Goal: Navigation & Orientation: Find specific page/section

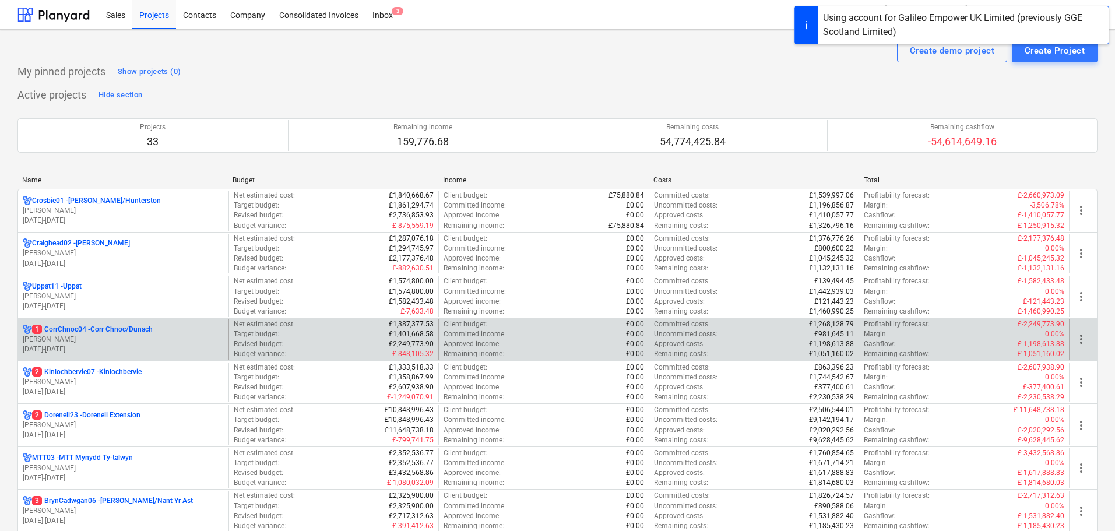
click at [154, 343] on p "[PERSON_NAME]" at bounding box center [123, 340] width 201 height 10
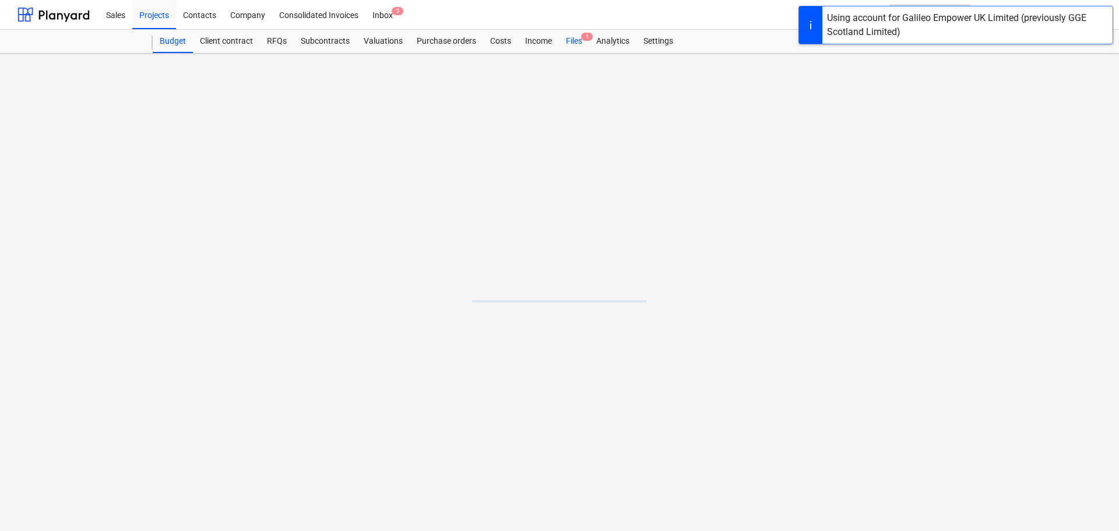
click at [573, 41] on div "Files 1" at bounding box center [574, 41] width 30 height 23
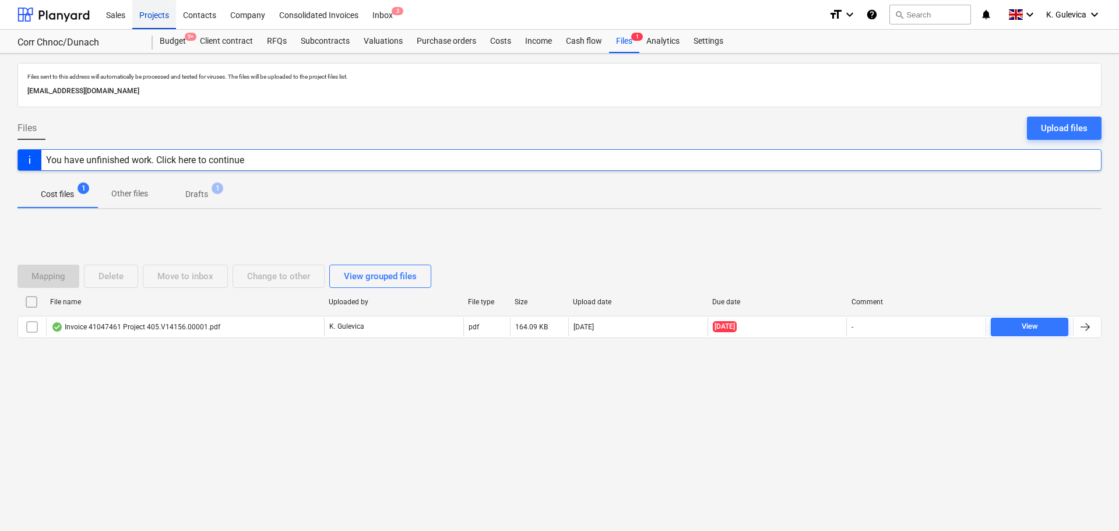
click at [155, 9] on div "Projects" at bounding box center [154, 14] width 44 height 30
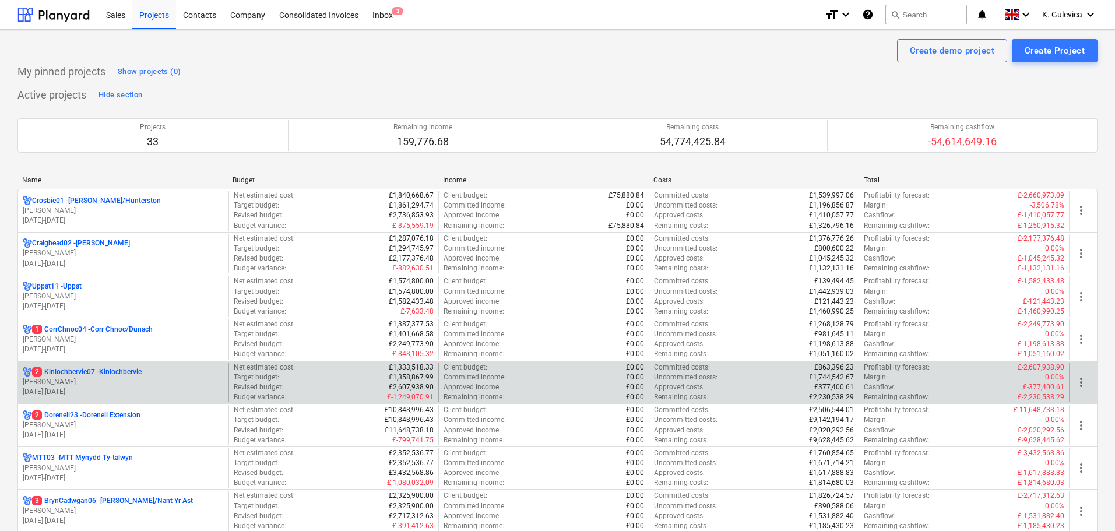
click at [101, 374] on p "2 Kinlochbervie07 - [GEOGRAPHIC_DATA]" at bounding box center [87, 372] width 110 height 10
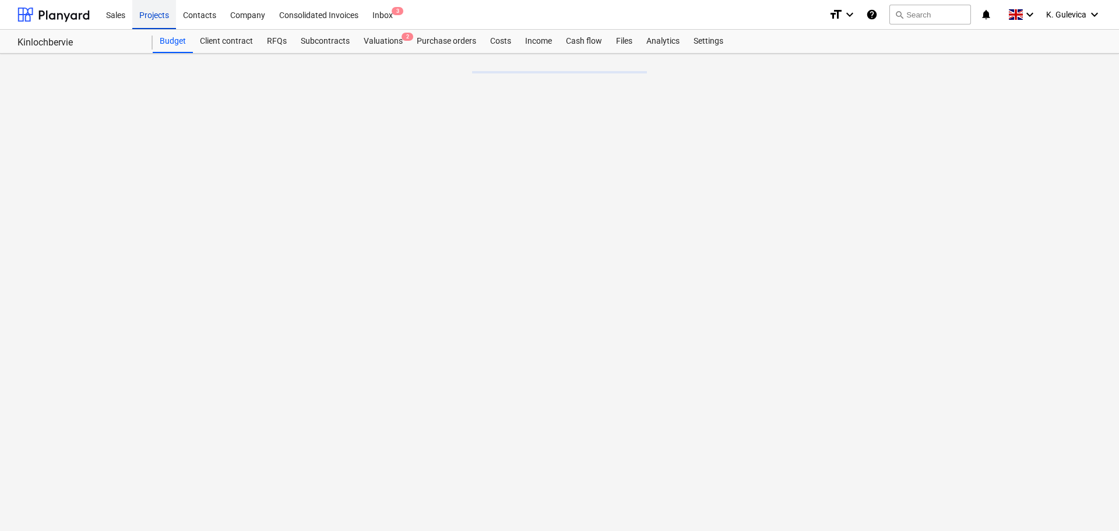
click at [143, 14] on div "Projects" at bounding box center [154, 14] width 44 height 30
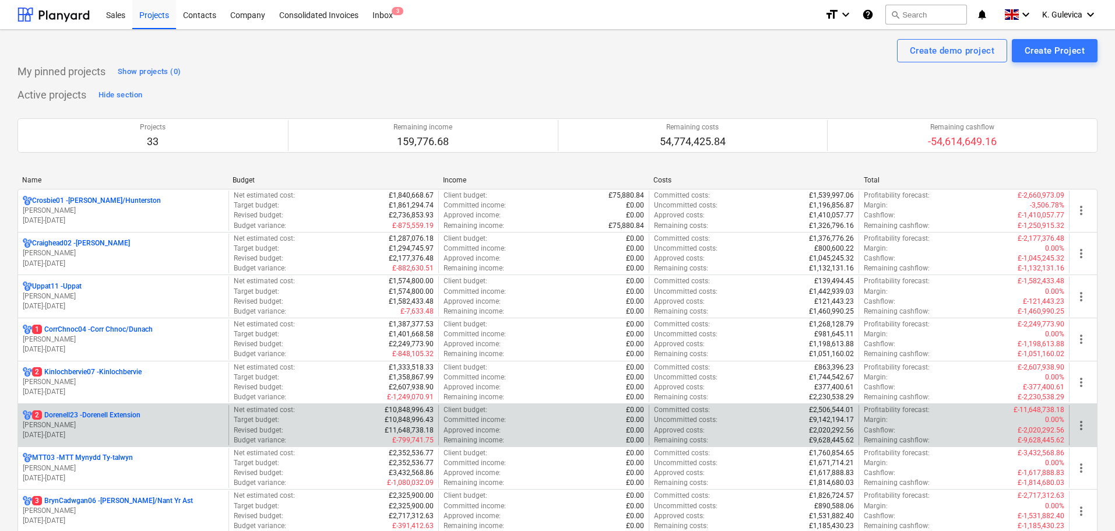
click at [121, 421] on p "[PERSON_NAME]" at bounding box center [123, 425] width 201 height 10
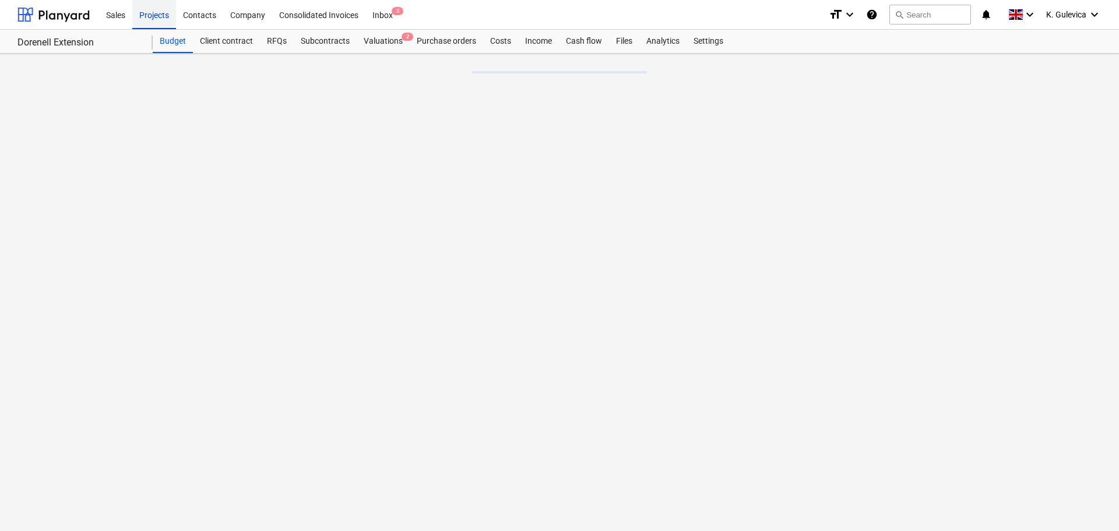
click at [146, 22] on div "Projects" at bounding box center [154, 14] width 44 height 30
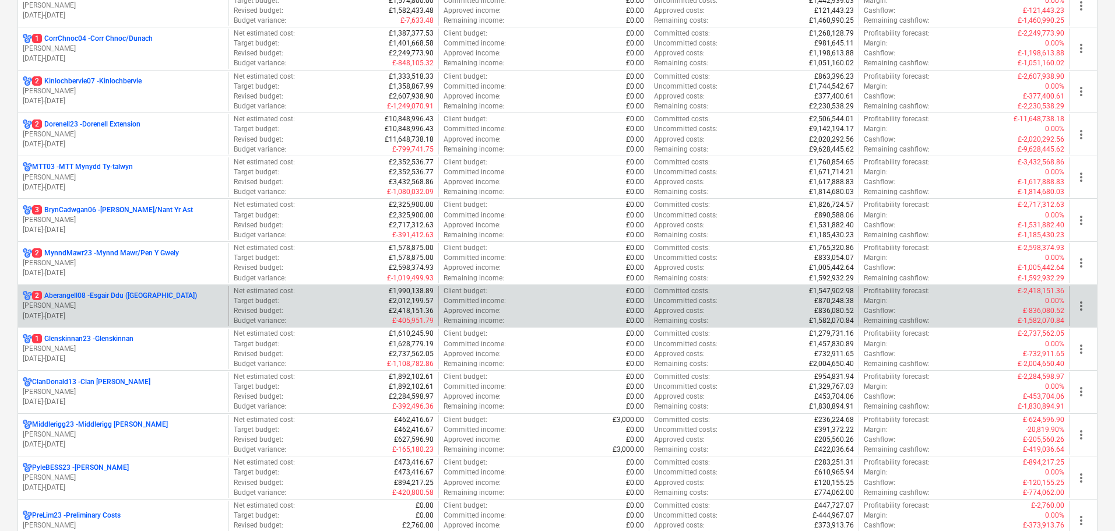
scroll to position [291, 0]
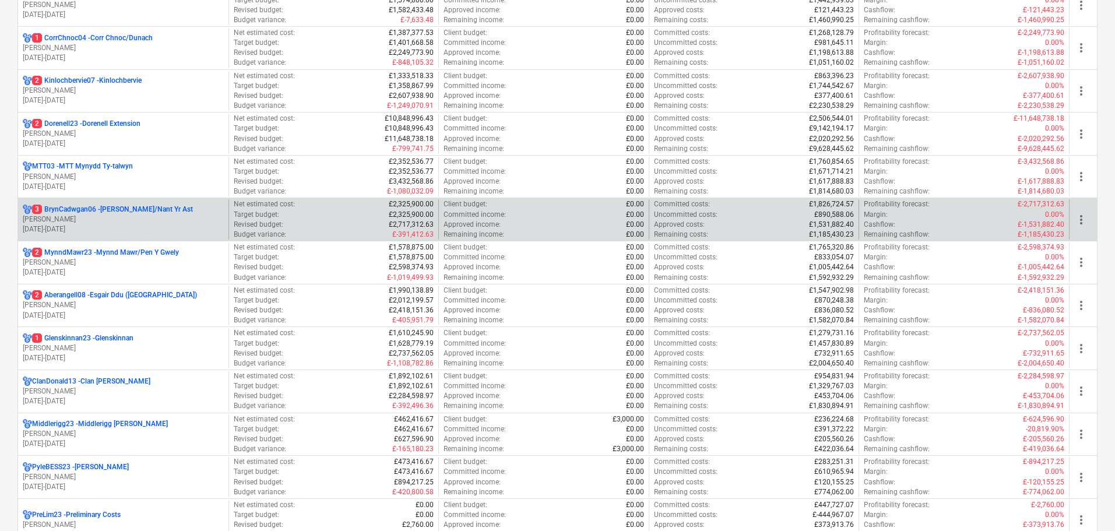
click at [121, 227] on p "[DATE] - [DATE]" at bounding box center [123, 229] width 201 height 10
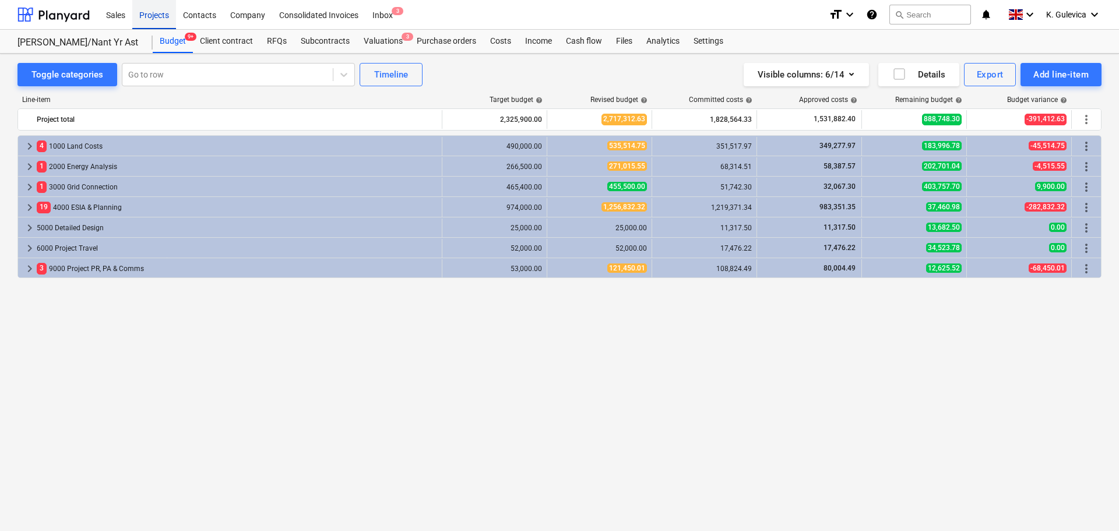
click at [156, 14] on div "Projects" at bounding box center [154, 14] width 44 height 30
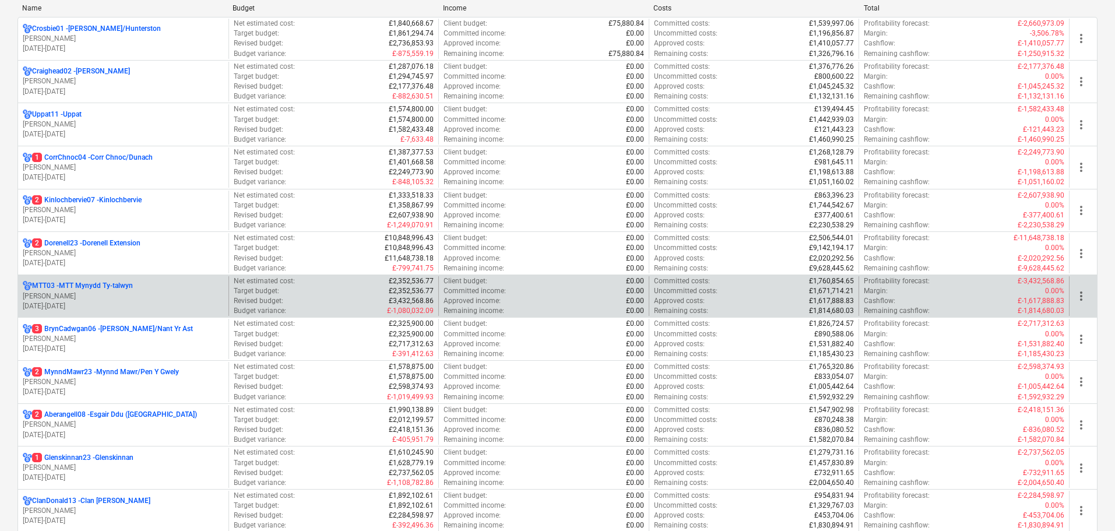
scroll to position [175, 0]
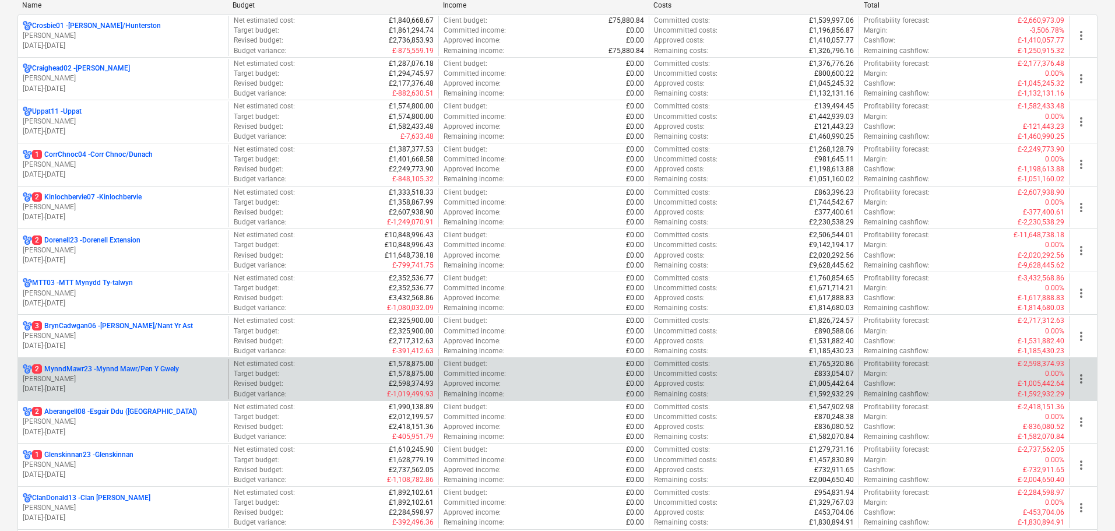
click at [126, 381] on p "[PERSON_NAME]" at bounding box center [123, 379] width 201 height 10
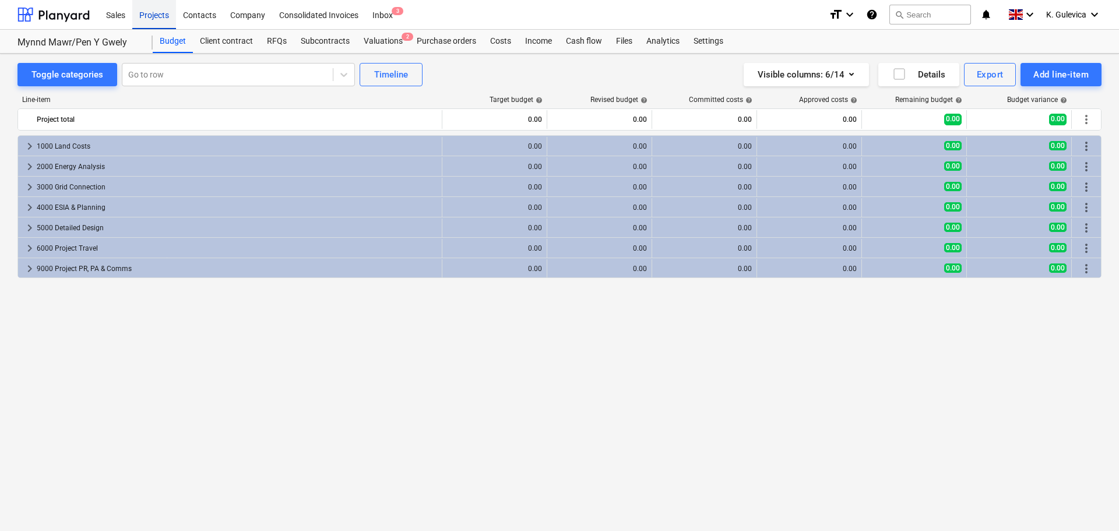
click at [160, 18] on div "Projects" at bounding box center [154, 14] width 44 height 30
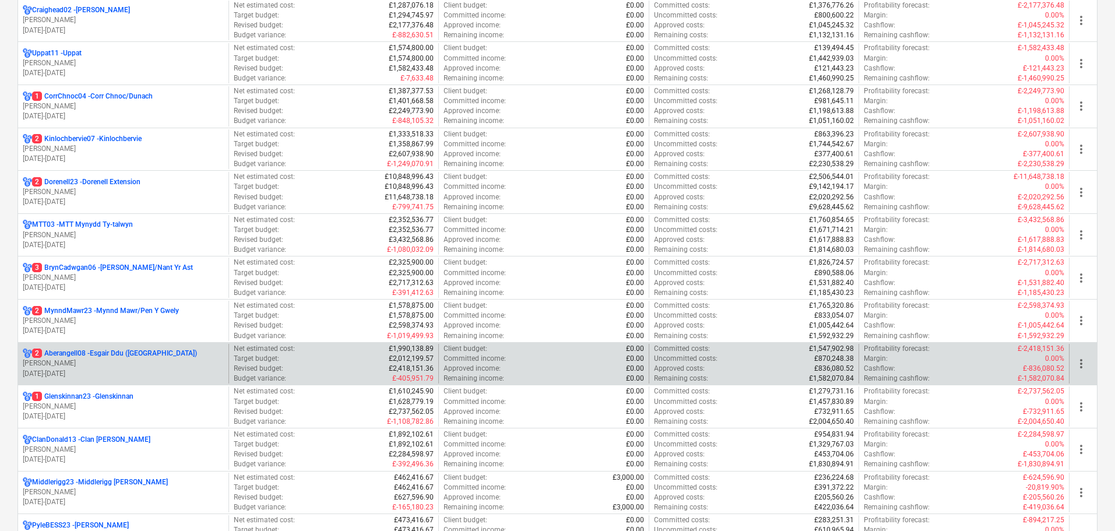
click at [79, 363] on p "[PERSON_NAME]" at bounding box center [123, 363] width 201 height 10
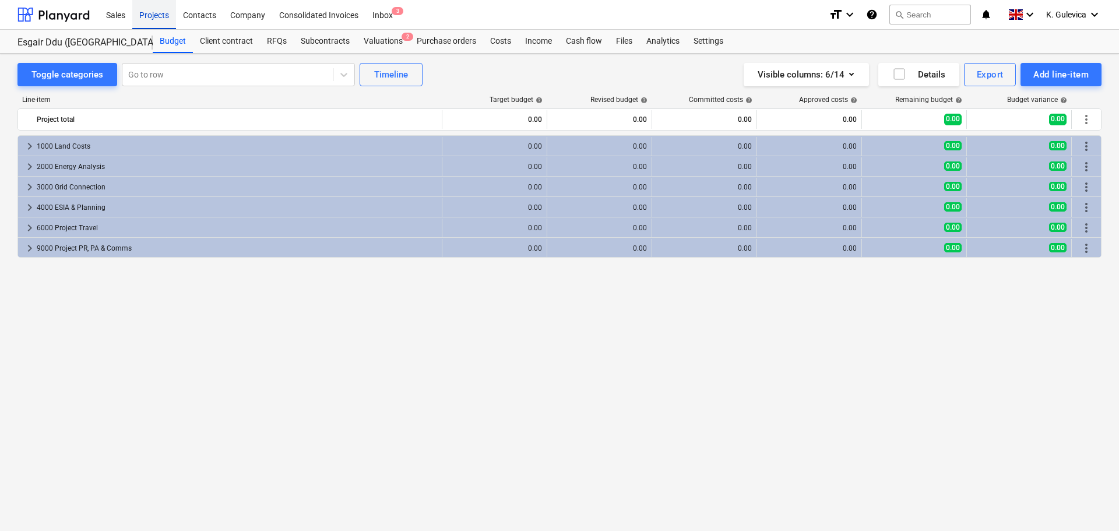
click at [154, 13] on div "Projects" at bounding box center [154, 14] width 44 height 30
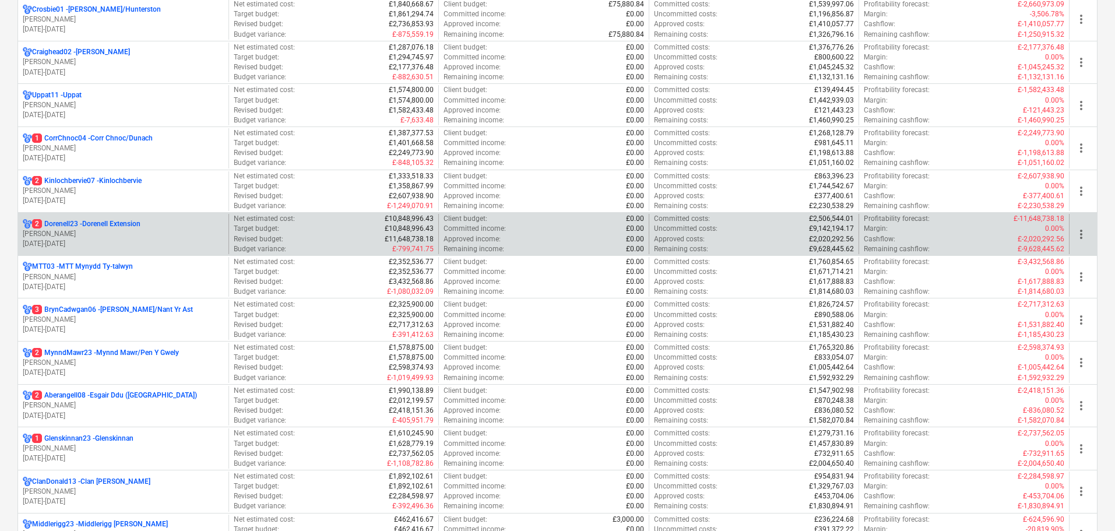
scroll to position [233, 0]
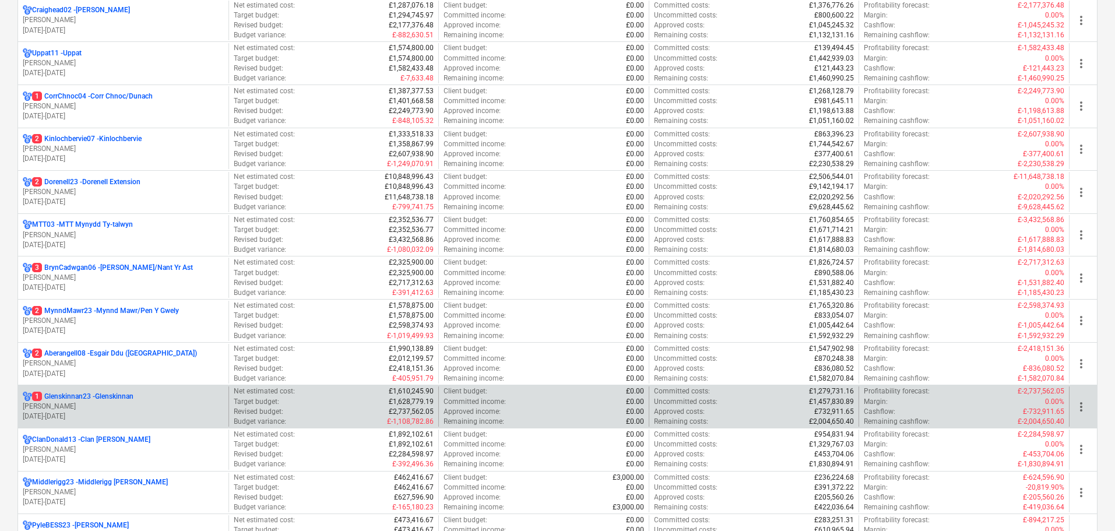
click at [93, 407] on p "[PERSON_NAME]" at bounding box center [123, 407] width 201 height 10
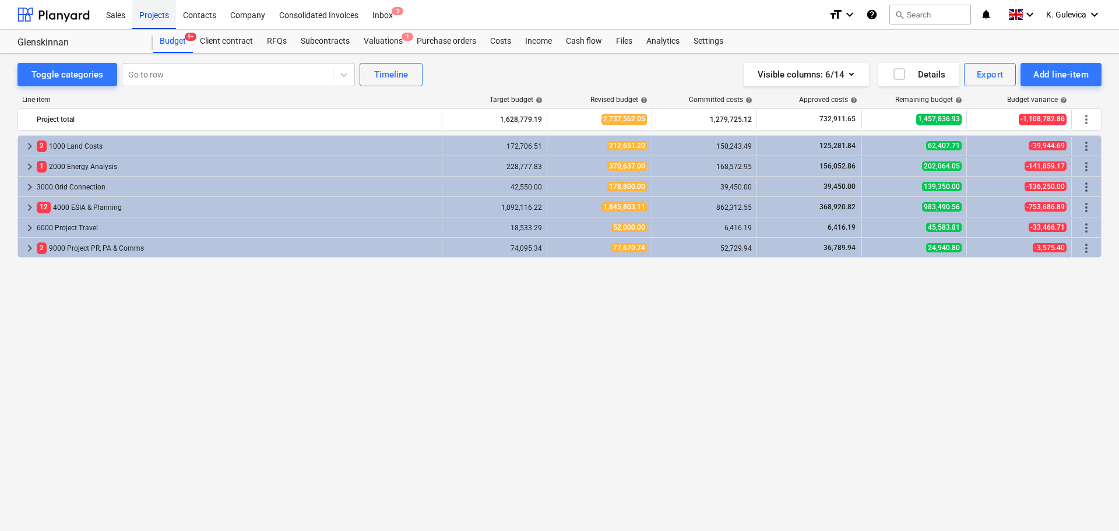
click at [150, 14] on div "Projects" at bounding box center [154, 14] width 44 height 30
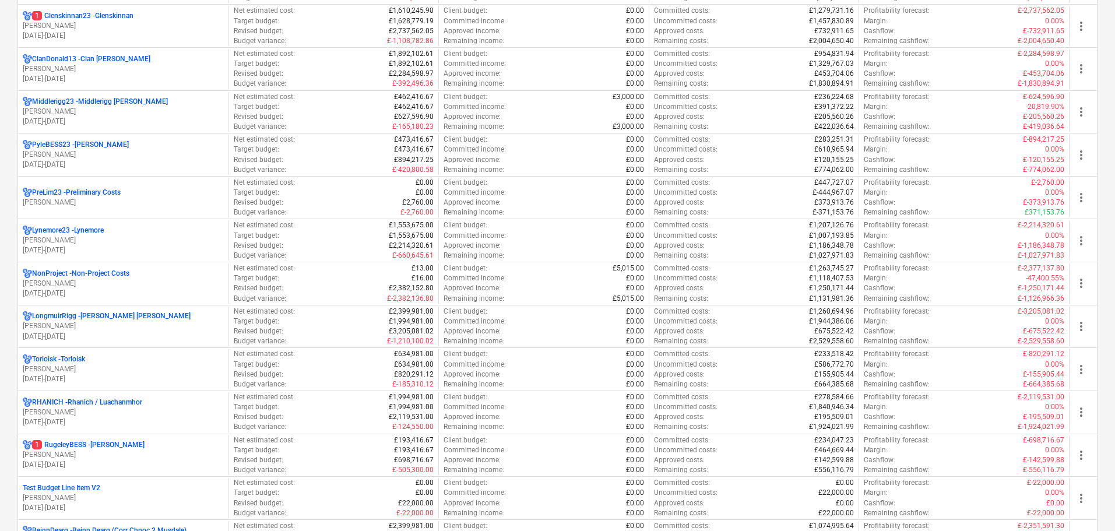
scroll to position [641, 0]
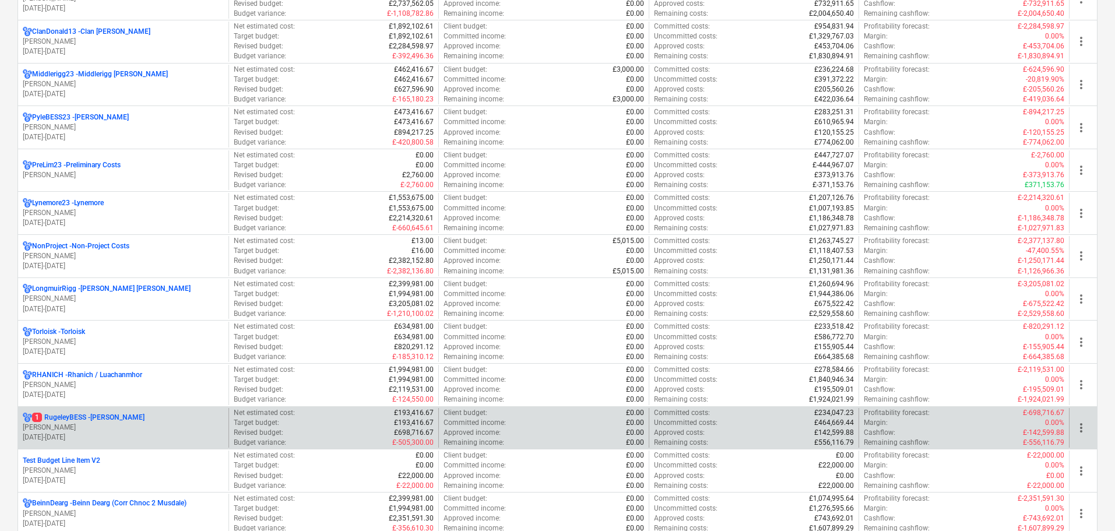
click at [162, 429] on p "[PERSON_NAME]" at bounding box center [123, 428] width 201 height 10
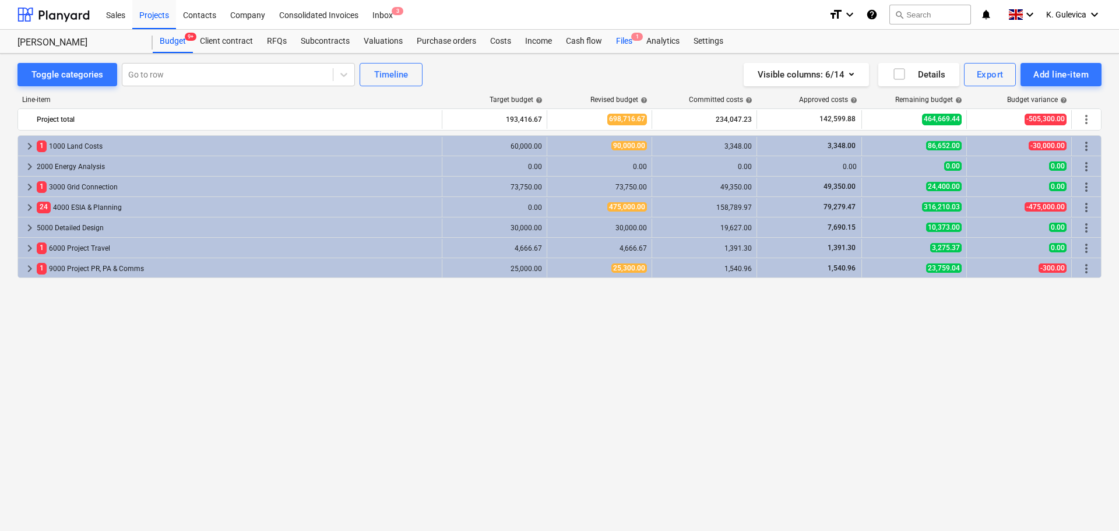
click at [622, 44] on div "Files 1" at bounding box center [624, 41] width 30 height 23
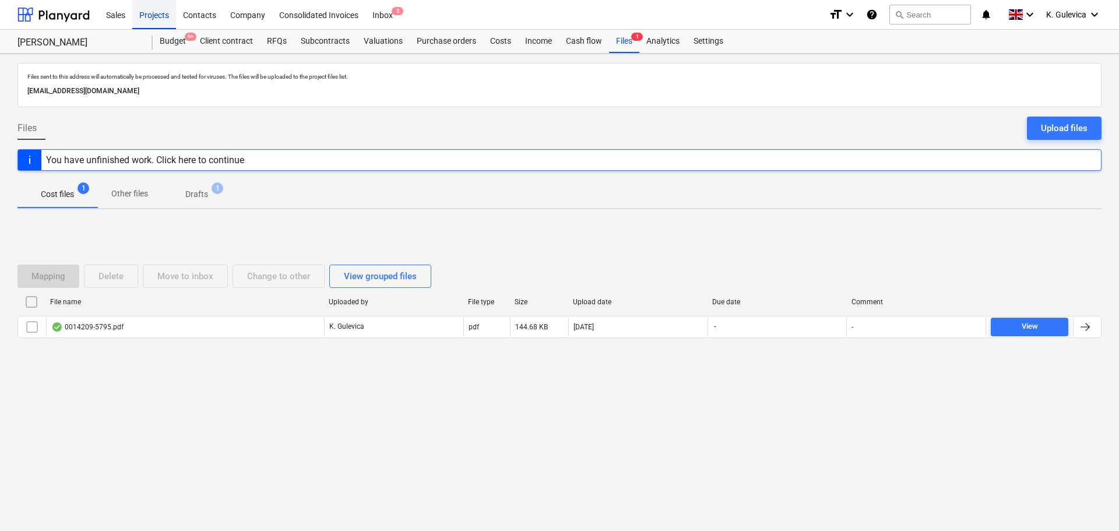
click at [156, 13] on div "Projects" at bounding box center [154, 14] width 44 height 30
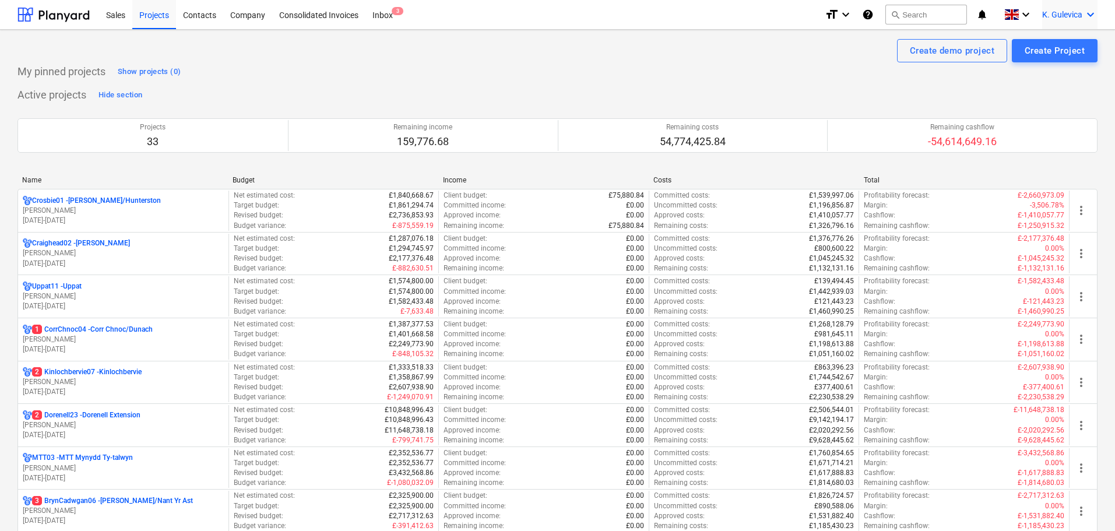
click at [1076, 12] on span "K. Gulevica" at bounding box center [1062, 14] width 40 height 9
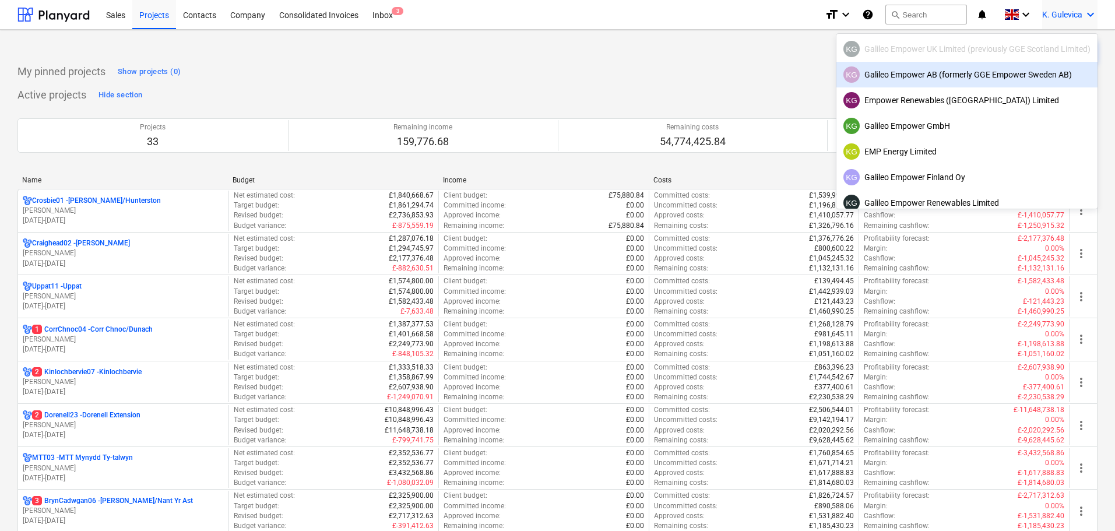
click at [914, 80] on div "KG Galileo Empower AB (formerly GGE Empower Sweden AB)" at bounding box center [966, 74] width 247 height 16
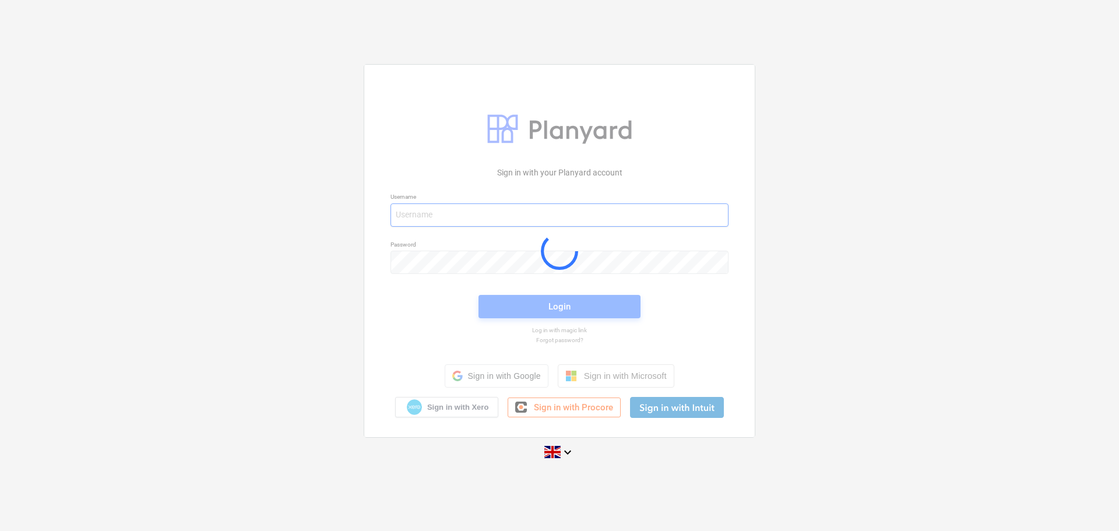
type input "[EMAIL_ADDRESS][DOMAIN_NAME]"
